Goal: Task Accomplishment & Management: Manage account settings

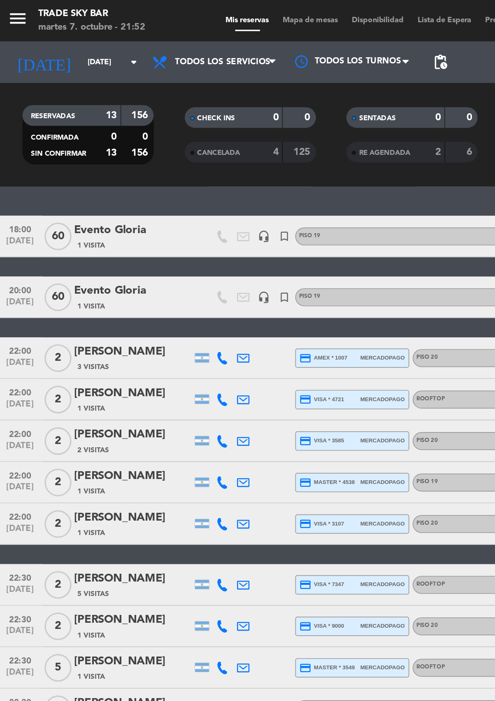
click at [226, 68] on span "SENTADAS" at bounding box center [227, 70] width 22 height 4
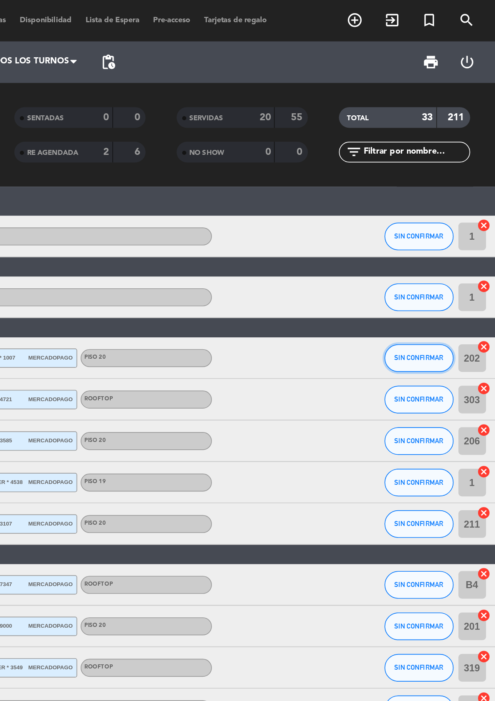
click at [446, 211] on span "SIN CONFIRMAR" at bounding box center [449, 213] width 29 height 5
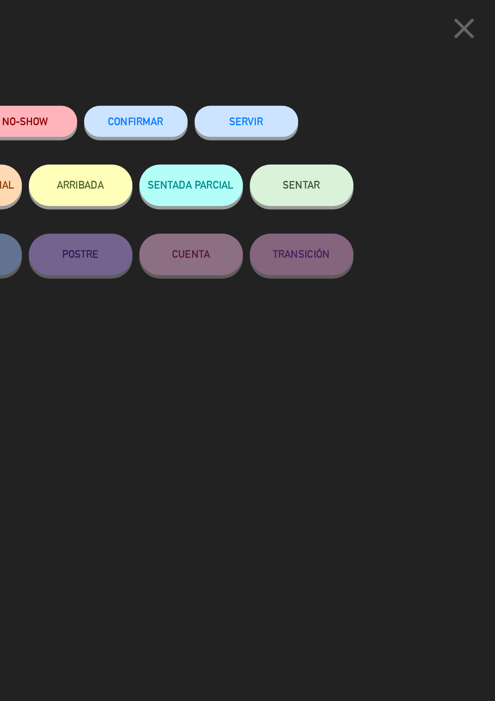
click at [354, 70] on button "SERVIR" at bounding box center [347, 72] width 62 height 19
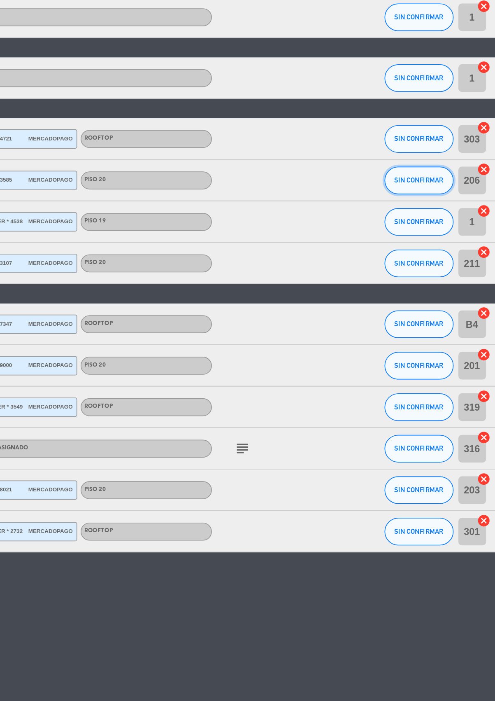
click at [451, 233] on button "SIN CONFIRMAR" at bounding box center [449, 238] width 41 height 16
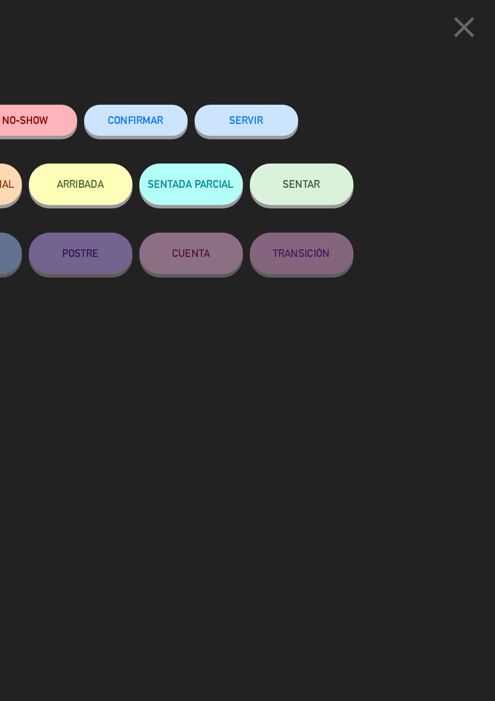
click at [352, 72] on button "SERVIR" at bounding box center [347, 72] width 62 height 19
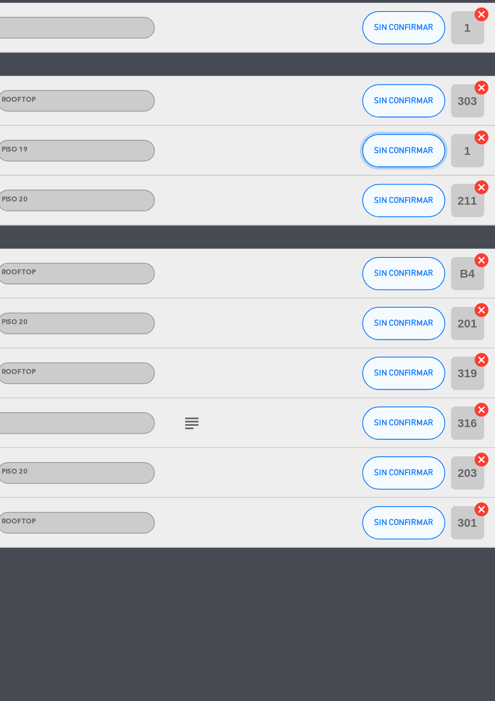
click at [449, 241] on button "SIN CONFIRMAR" at bounding box center [449, 238] width 41 height 16
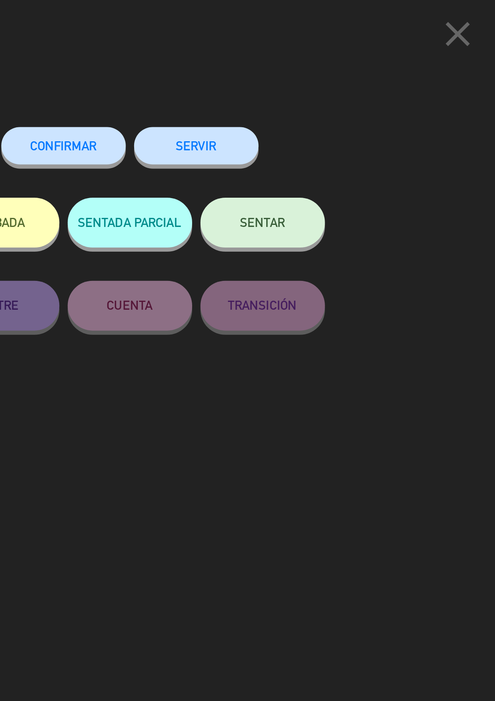
click at [480, 13] on icon "close" at bounding box center [476, 17] width 21 height 21
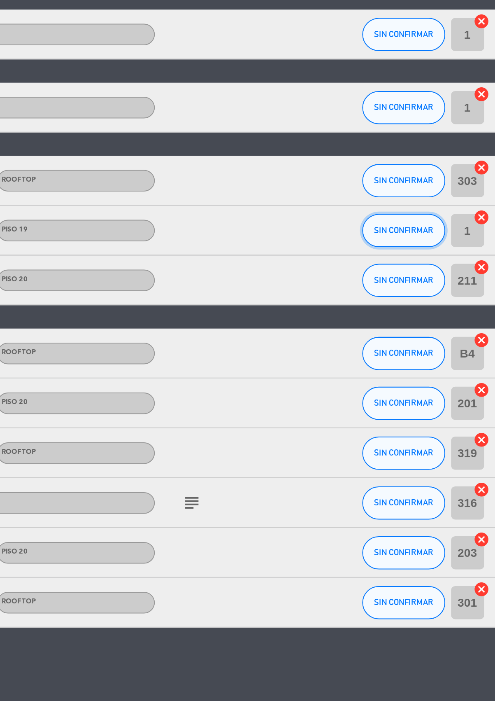
click at [448, 238] on span "SIN CONFIRMAR" at bounding box center [449, 237] width 29 height 5
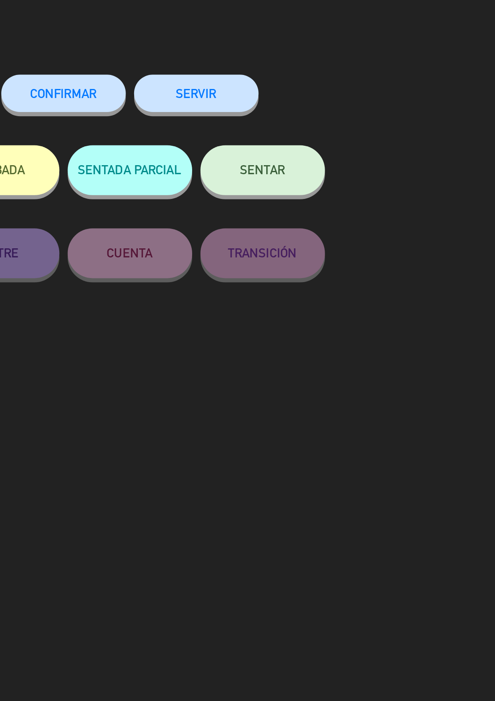
click at [363, 68] on button "SERVIR" at bounding box center [347, 72] width 62 height 19
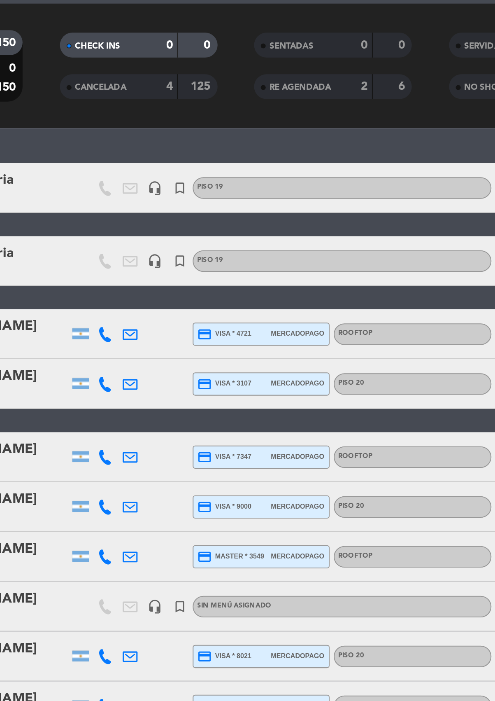
click at [222, 65] on div "SENTADAS" at bounding box center [229, 69] width 38 height 9
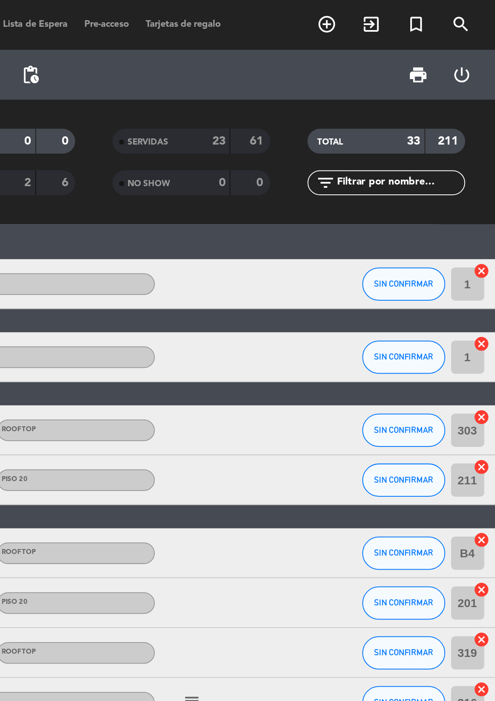
click at [317, 66] on div "SERVIDAS" at bounding box center [326, 69] width 38 height 9
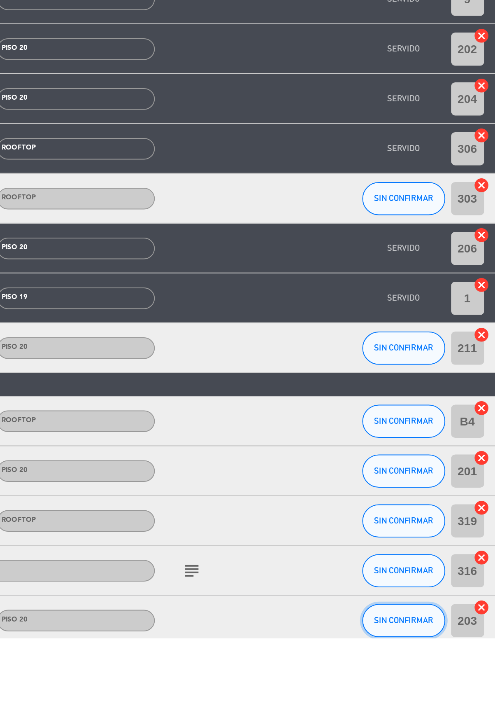
click at [446, 690] on span "SIN CONFIRMAR" at bounding box center [449, 691] width 29 height 5
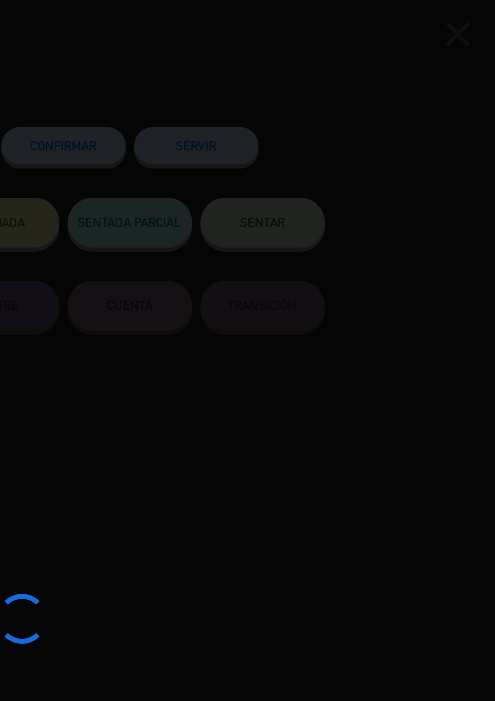
click at [356, 67] on div at bounding box center [247, 350] width 495 height 701
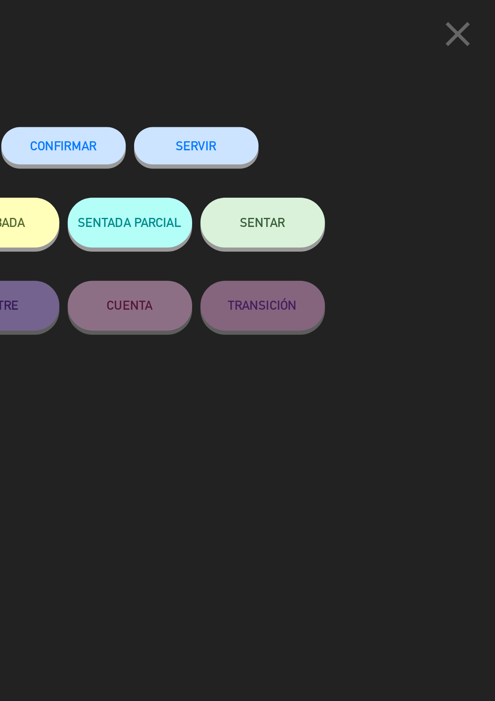
click at [353, 68] on button "SERVIR" at bounding box center [347, 72] width 62 height 19
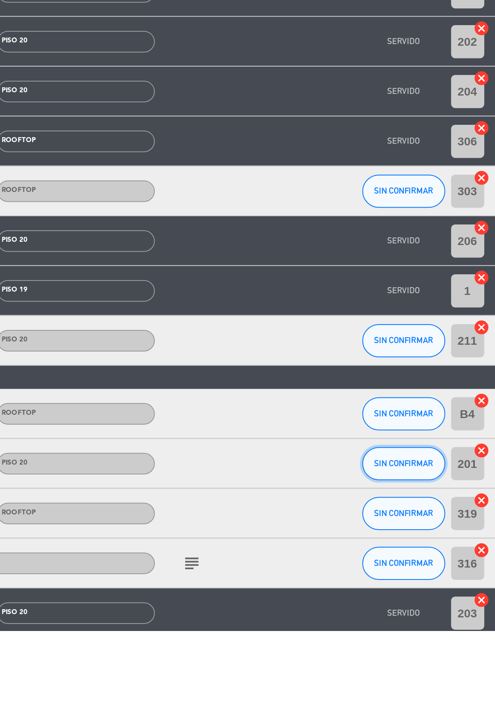
click at [448, 617] on span "SIN CONFIRMAR" at bounding box center [449, 617] width 29 height 5
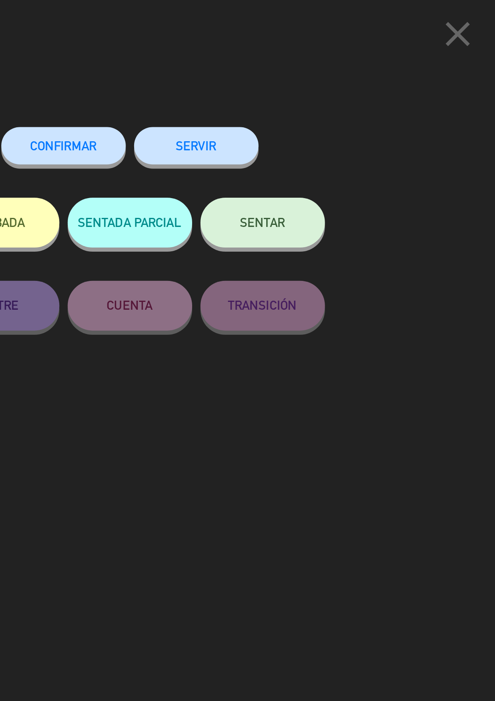
click at [348, 68] on button "SERVIR" at bounding box center [347, 72] width 62 height 19
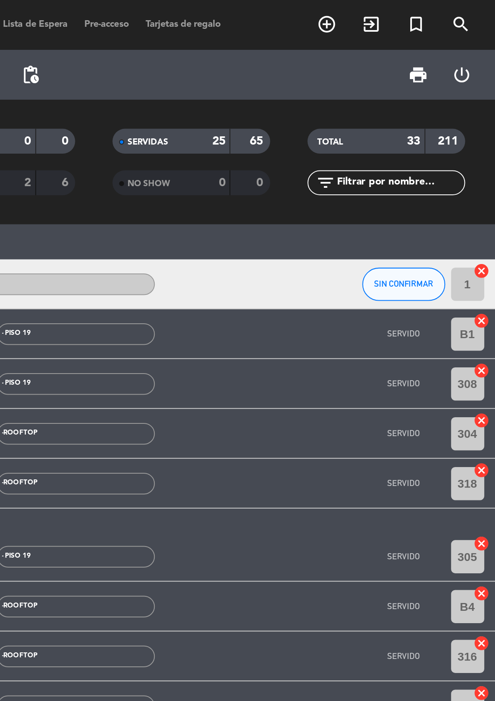
click at [325, 67] on div "SERVIDAS" at bounding box center [326, 69] width 38 height 9
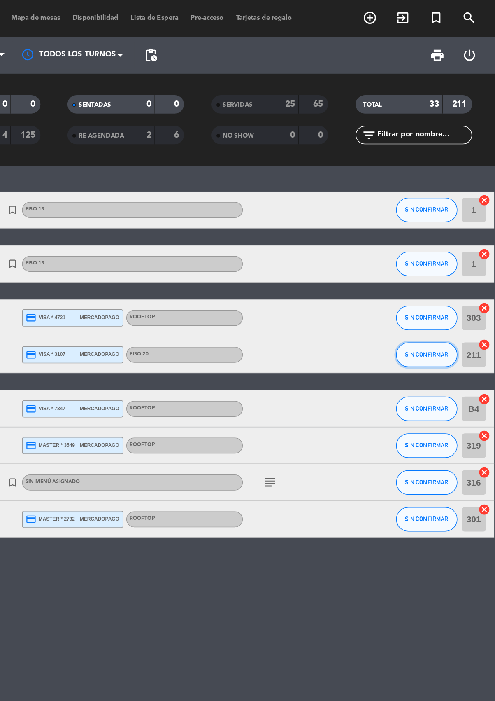
click at [454, 231] on button "SIN CONFIRMAR" at bounding box center [449, 238] width 41 height 16
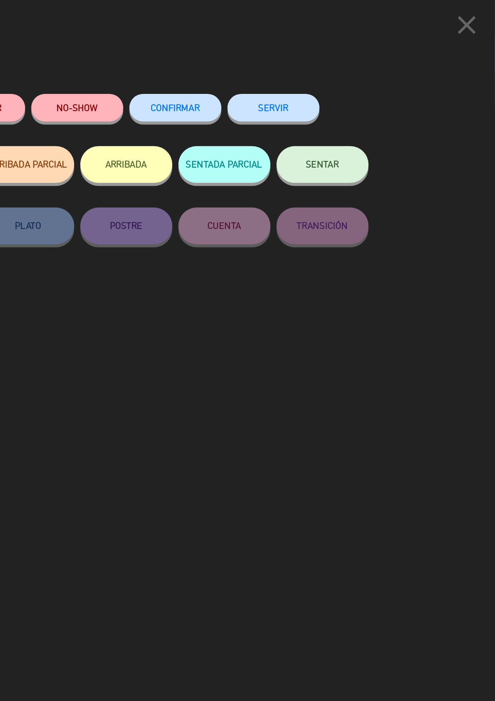
click at [477, 23] on icon "close" at bounding box center [476, 17] width 21 height 21
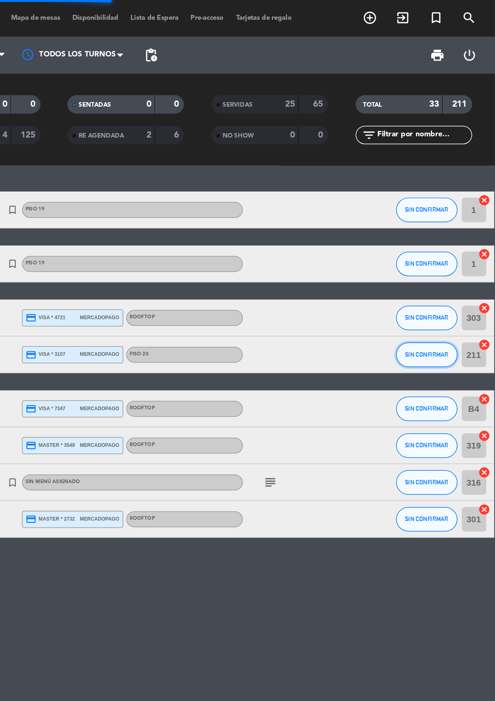
click at [454, 233] on button "SIN CONFIRMAR" at bounding box center [449, 238] width 41 height 16
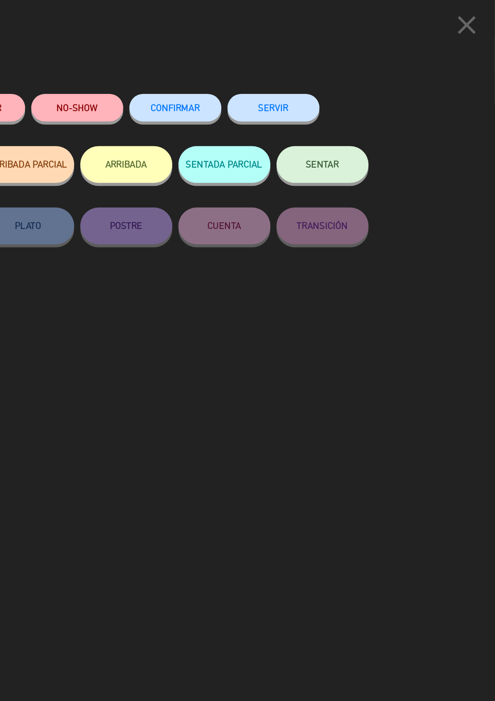
click at [347, 67] on button "SERVIR" at bounding box center [347, 72] width 62 height 19
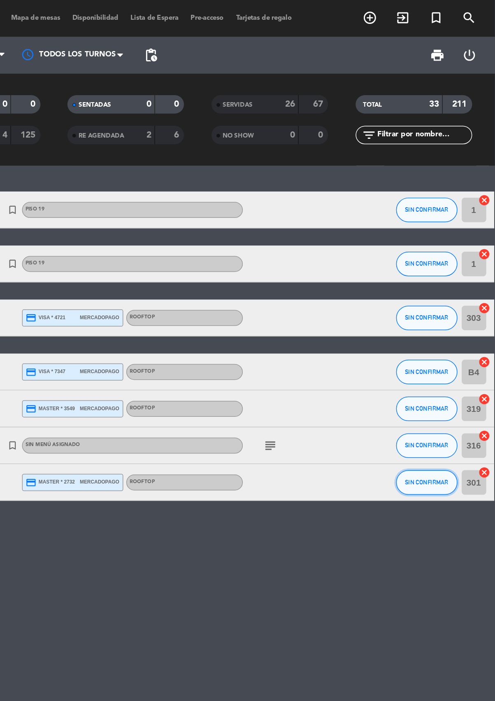
click at [453, 322] on span "SIN CONFIRMAR" at bounding box center [449, 323] width 29 height 5
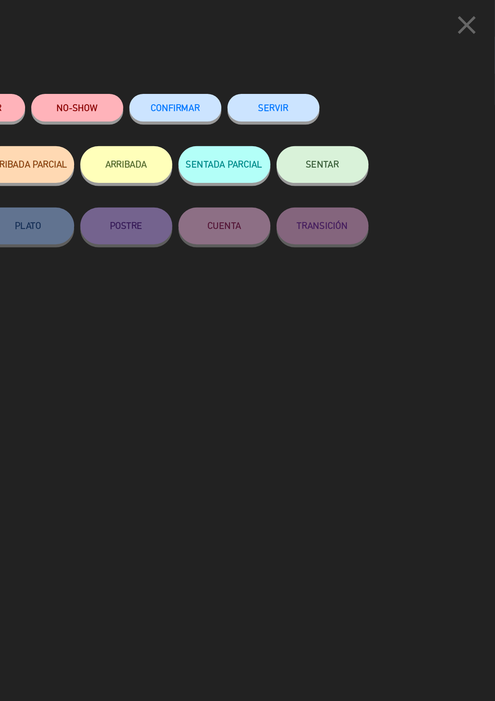
click at [353, 70] on button "SERVIR" at bounding box center [347, 72] width 62 height 19
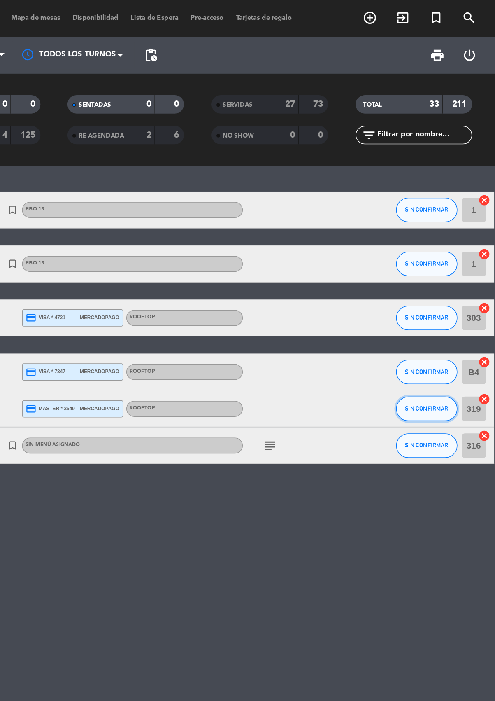
click at [448, 272] on span "SIN CONFIRMAR" at bounding box center [449, 274] width 29 height 5
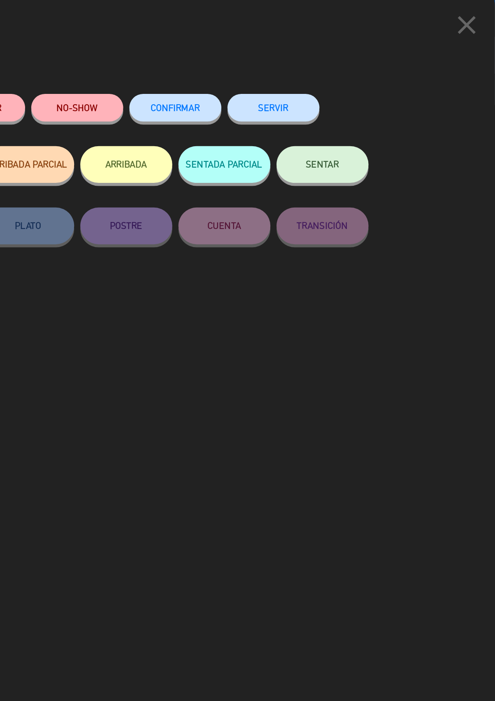
click at [348, 67] on button "SERVIR" at bounding box center [347, 72] width 62 height 19
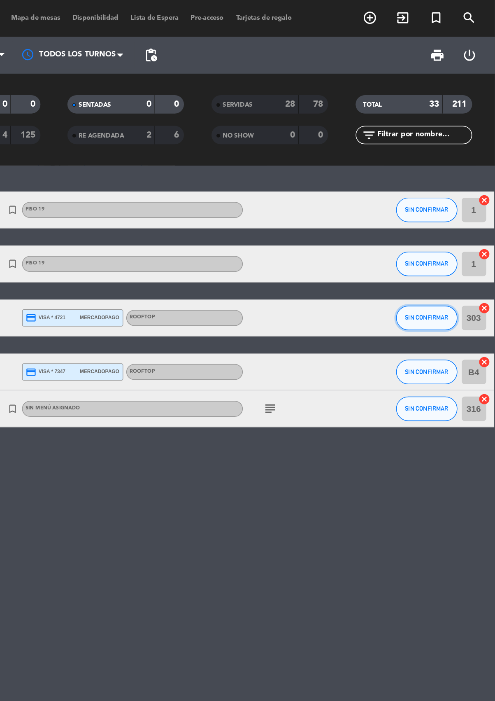
click at [452, 216] on button "SIN CONFIRMAR" at bounding box center [449, 213] width 41 height 16
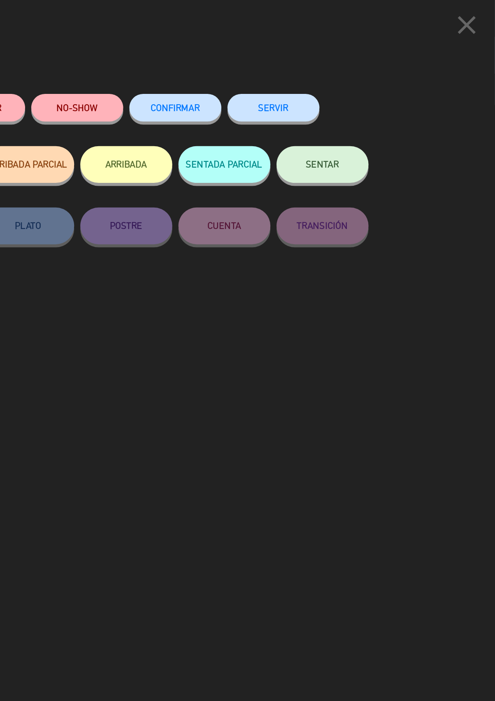
click at [355, 71] on button "SERVIR" at bounding box center [347, 72] width 62 height 19
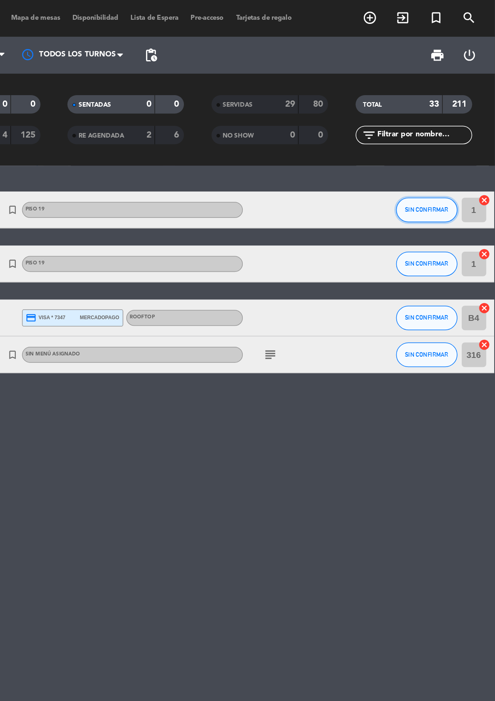
click at [445, 135] on button "SIN CONFIRMAR" at bounding box center [449, 141] width 41 height 16
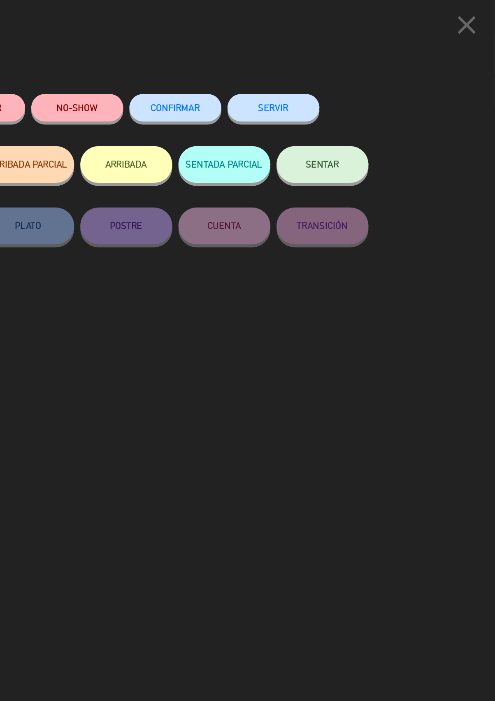
click at [331, 70] on button "SERVIR" at bounding box center [347, 72] width 62 height 19
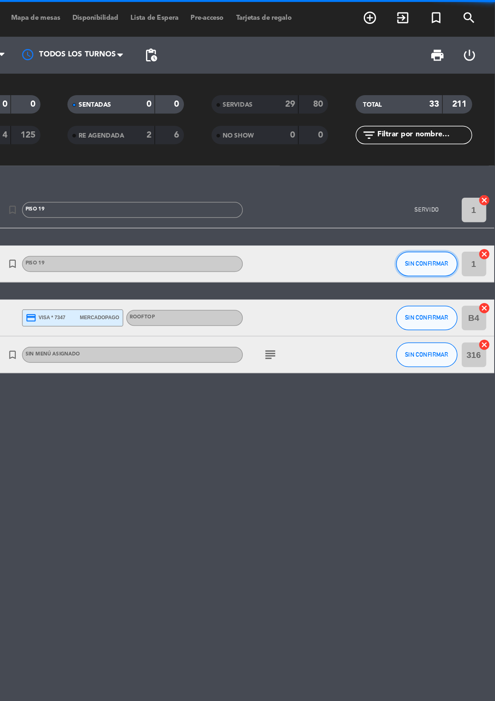
click at [451, 176] on span "SIN CONFIRMAR" at bounding box center [449, 177] width 29 height 5
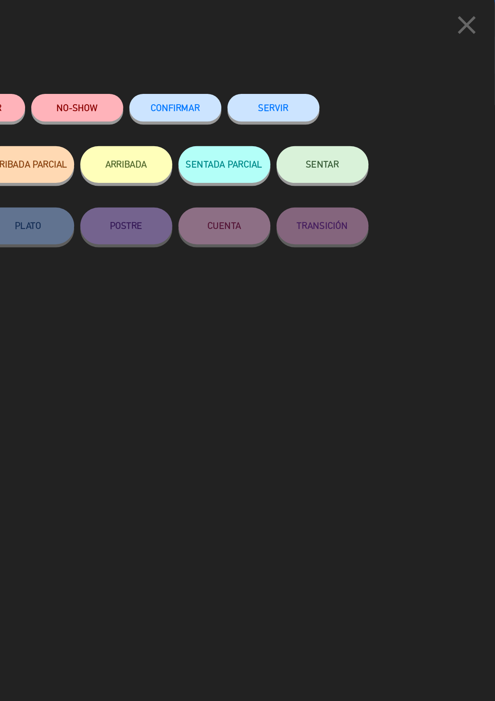
click at [354, 70] on button "SERVIR" at bounding box center [347, 72] width 62 height 19
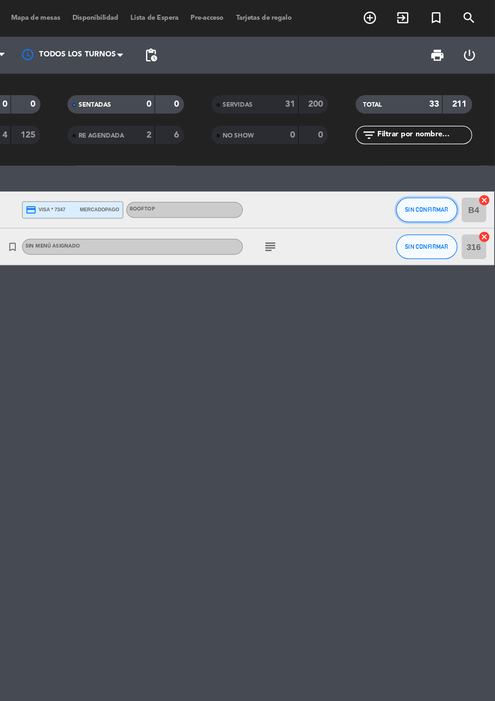
click at [442, 140] on span "SIN CONFIRMAR" at bounding box center [449, 140] width 29 height 5
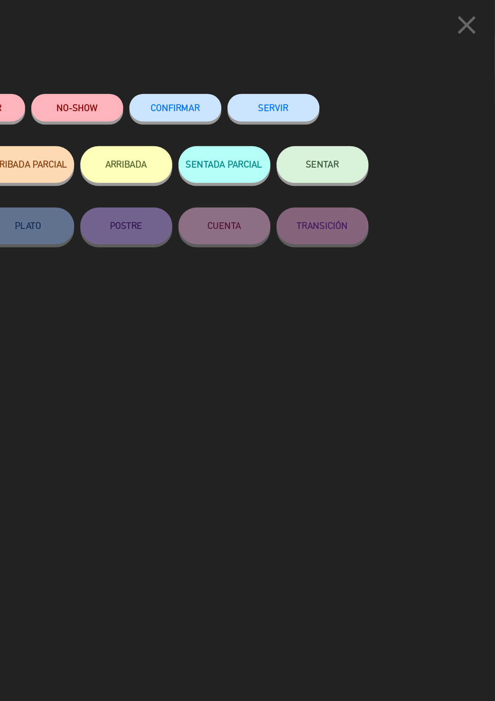
click at [347, 68] on button "SERVIR" at bounding box center [347, 72] width 62 height 19
